Goal: Information Seeking & Learning: Compare options

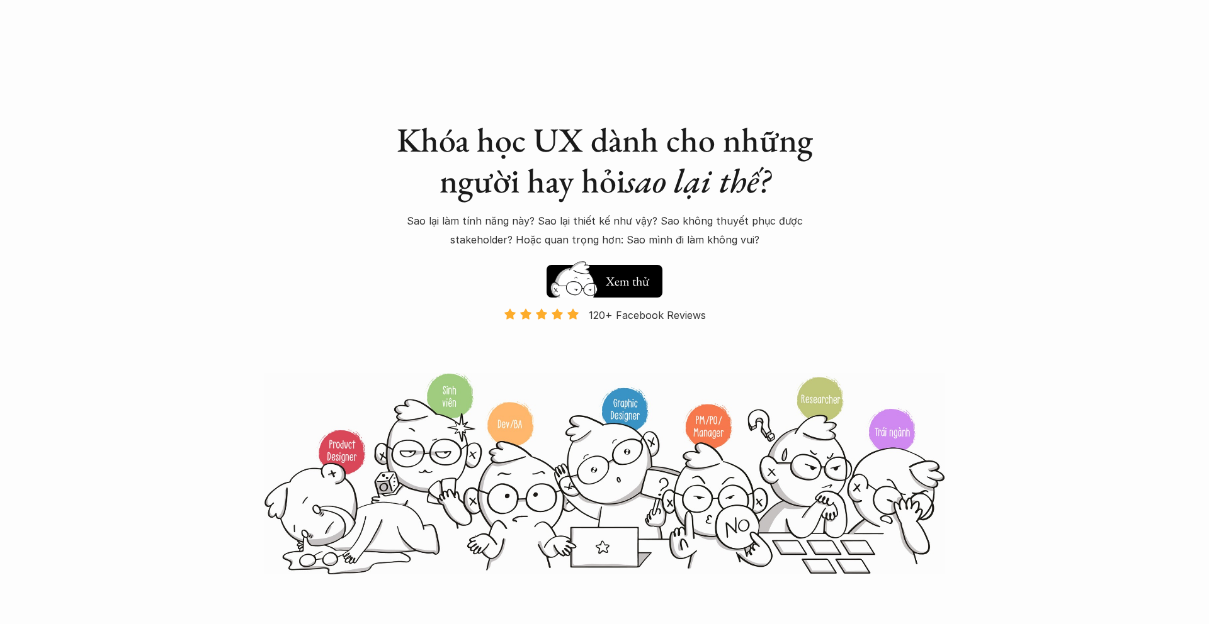
scroll to position [1146, 0]
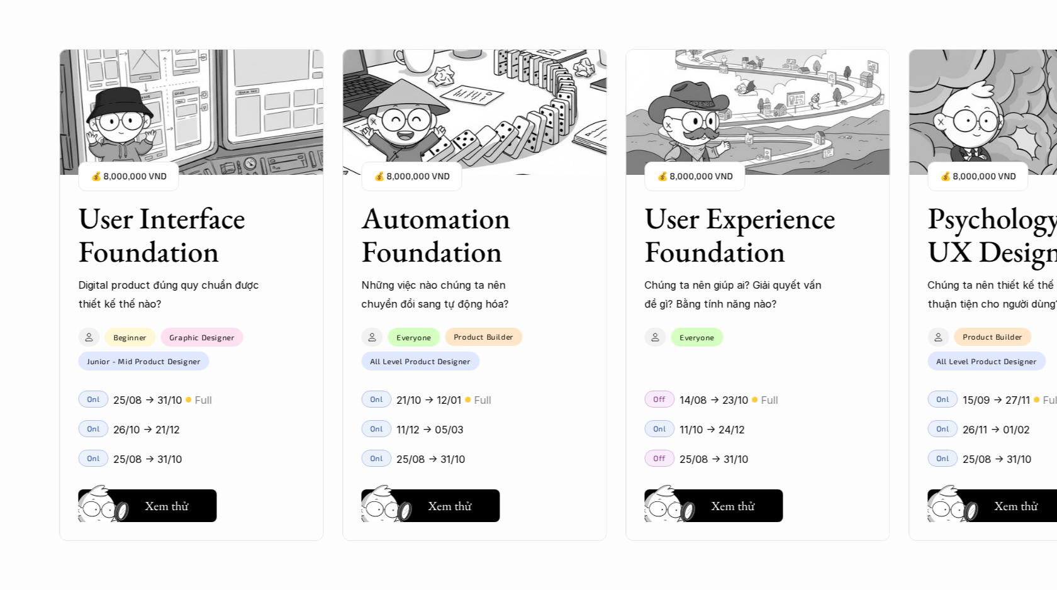
scroll to position [1142, 0]
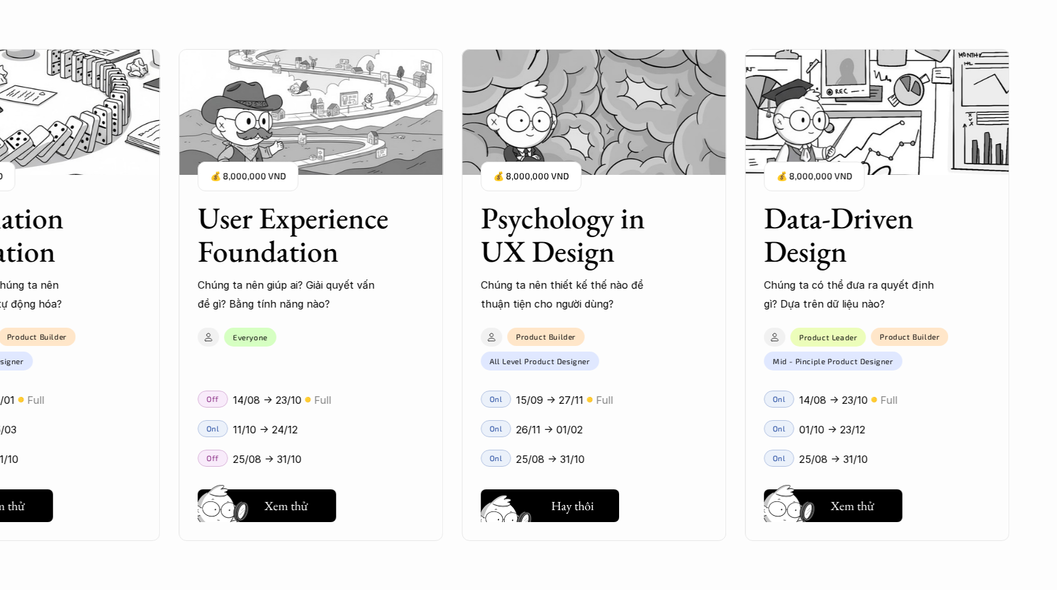
click at [563, 499] on div "User Interface Foundation Digital product đúng quy chuẩn được thiết kế thế nào?…" at bounding box center [529, 295] width 932 height 590
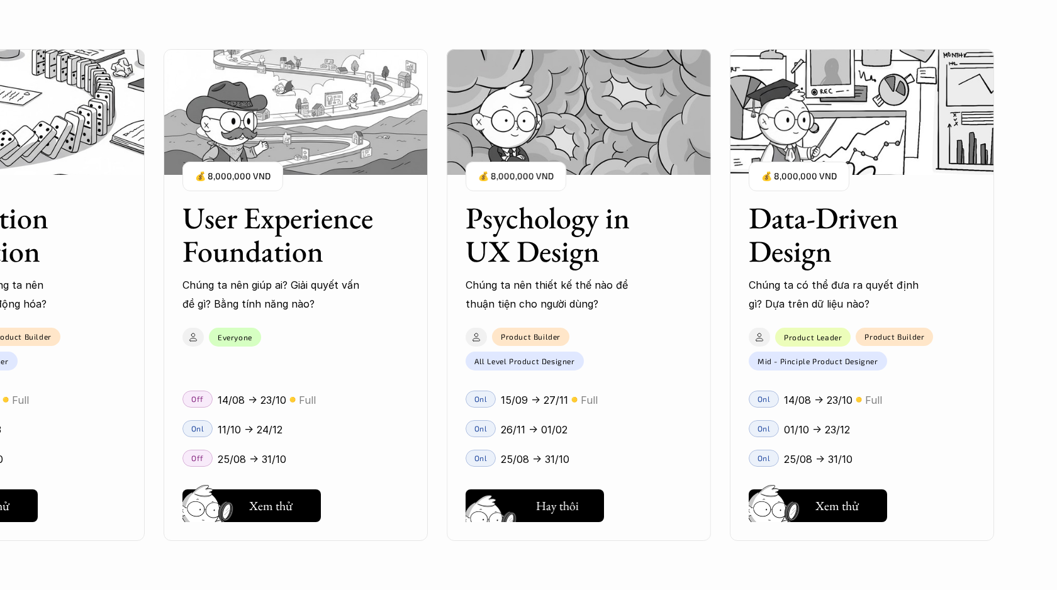
scroll to position [1573, 0]
click at [546, 505] on div "User Interface Foundation Digital product đúng quy chuẩn được thiết kế thế nào?…" at bounding box center [529, 295] width 932 height 590
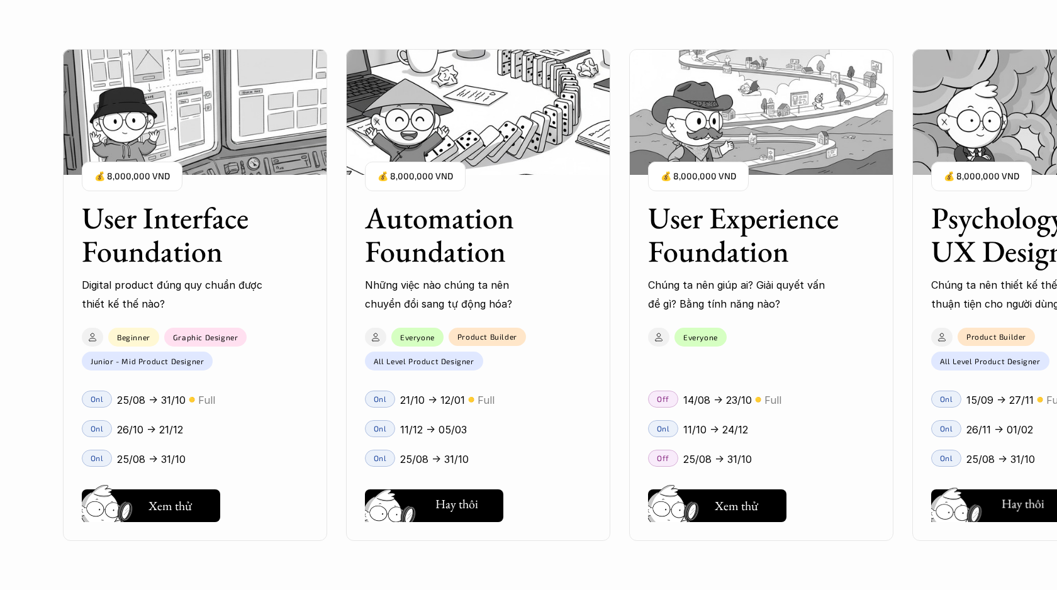
click at [444, 505] on div "User Interface Foundation Digital product đúng quy chuẩn được thiết kế thế nào?…" at bounding box center [529, 295] width 932 height 590
click at [429, 379] on div "User Interface Foundation Digital product đúng quy chuẩn được thiết kế thế nào?…" at bounding box center [529, 295] width 932 height 590
click at [439, 488] on div "User Interface Foundation Digital product đúng quy chuẩn được thiết kế thế nào?…" at bounding box center [529, 295] width 932 height 590
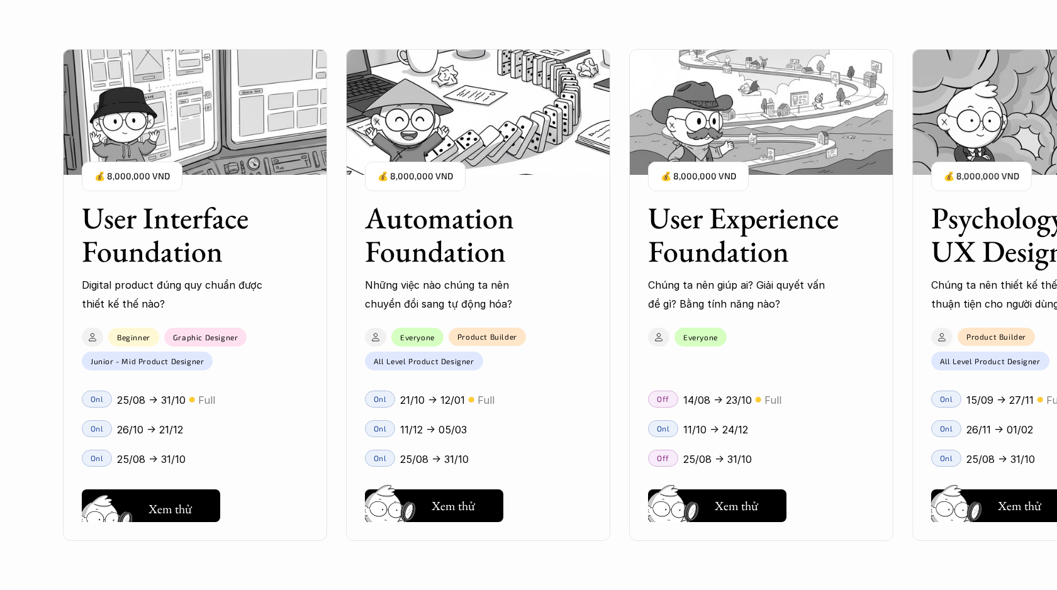
click at [141, 512] on div "User Interface Foundation Digital product đúng quy chuẩn được thiết kế thế nào?…" at bounding box center [529, 295] width 932 height 590
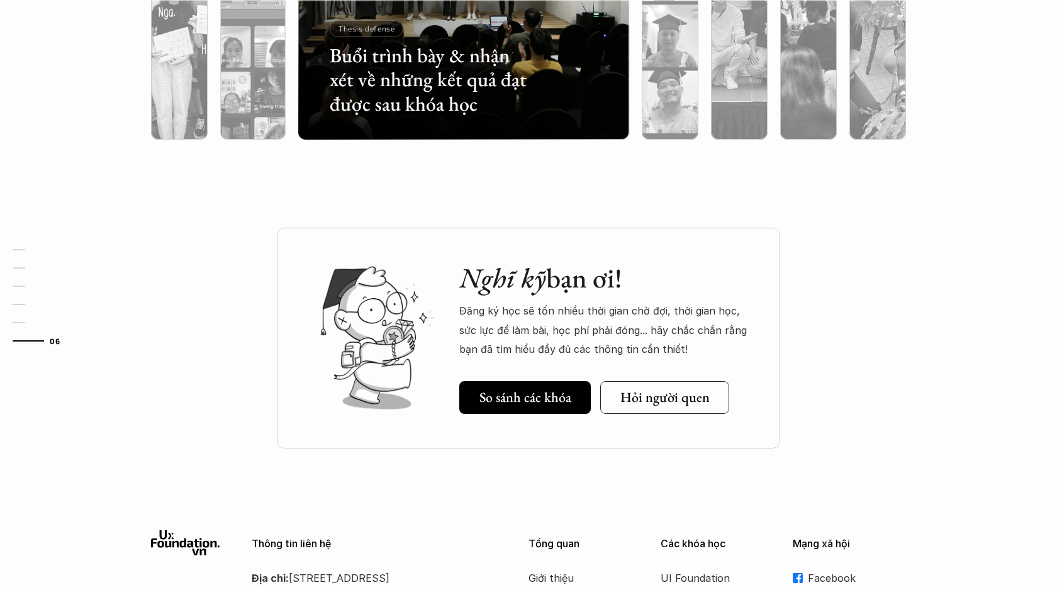
scroll to position [4392, 0]
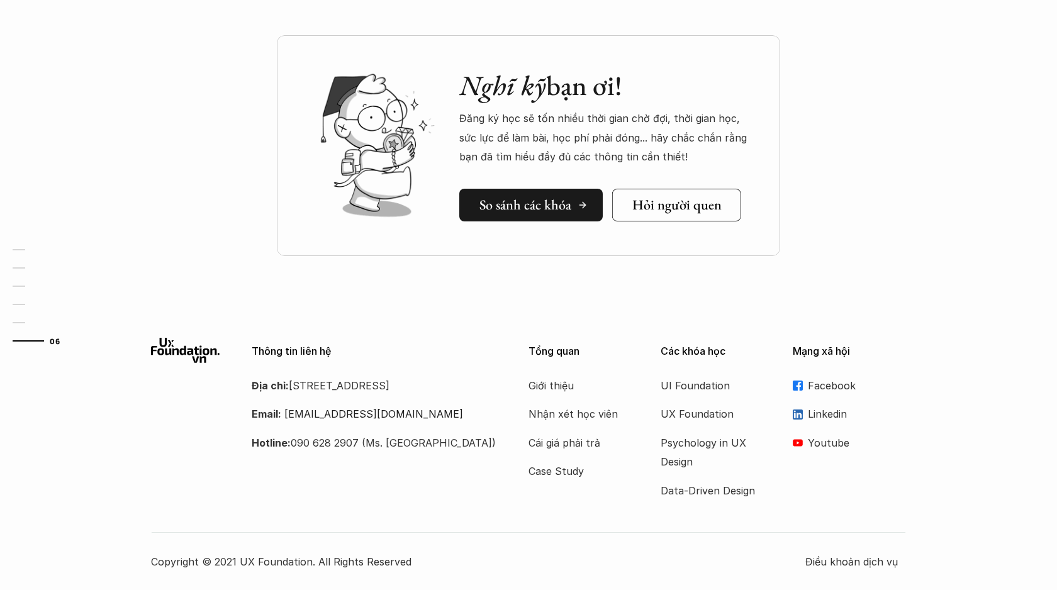
click at [495, 201] on h5 "So sánh các khóa" at bounding box center [526, 205] width 92 height 16
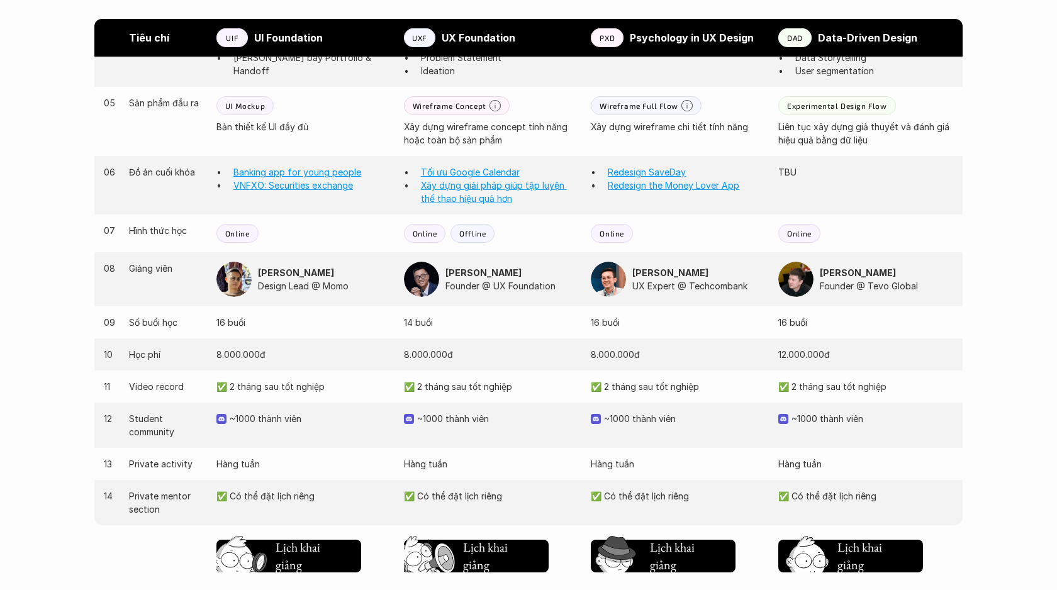
scroll to position [1120, 0]
